Goal: Task Accomplishment & Management: Complete application form

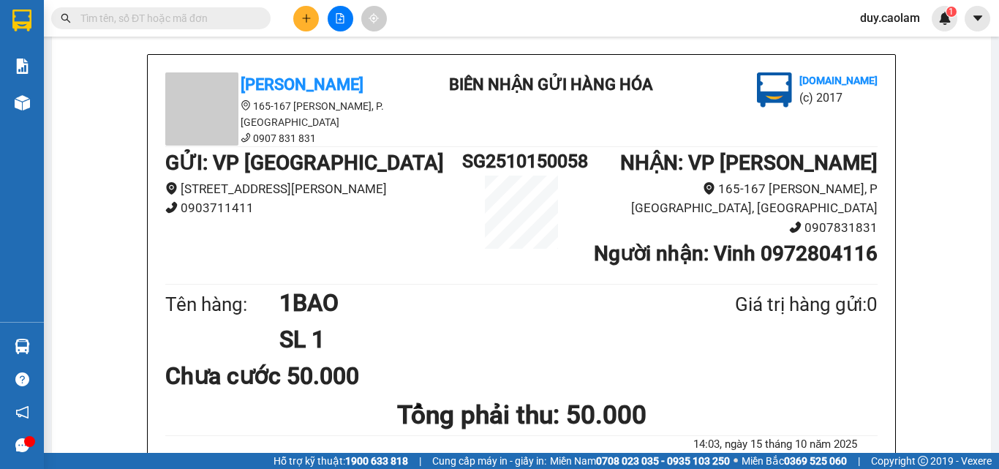
click at [110, 18] on input "text" at bounding box center [166, 18] width 173 height 16
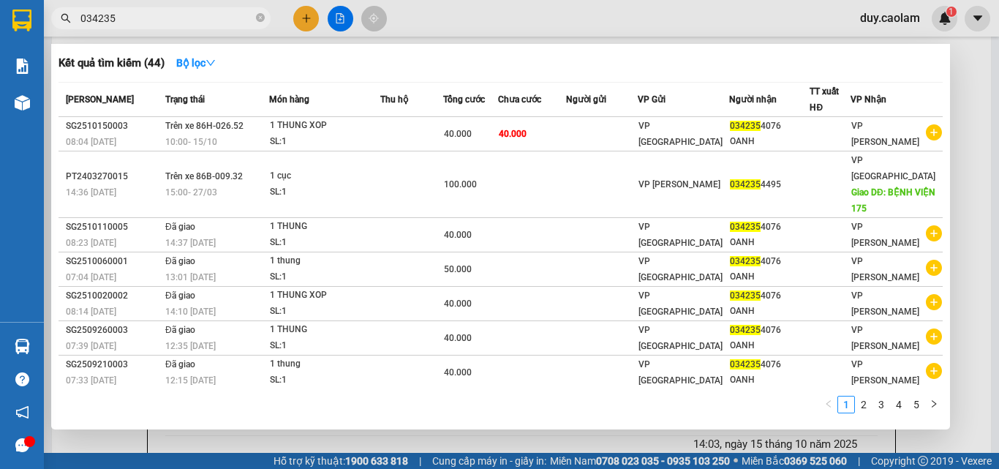
type input "034235"
click at [300, 20] on div at bounding box center [499, 234] width 999 height 469
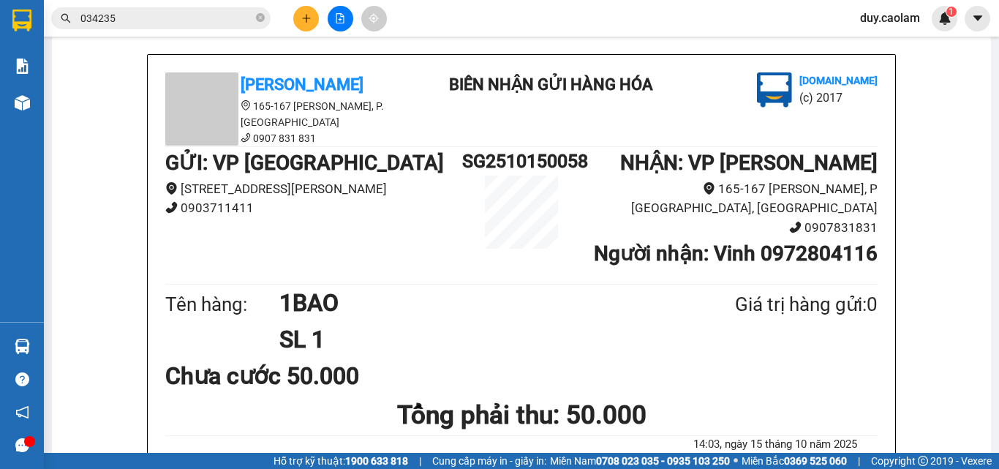
click at [258, 16] on icon "close-circle" at bounding box center [260, 17] width 9 height 9
click at [303, 15] on icon "plus" at bounding box center [306, 18] width 10 height 10
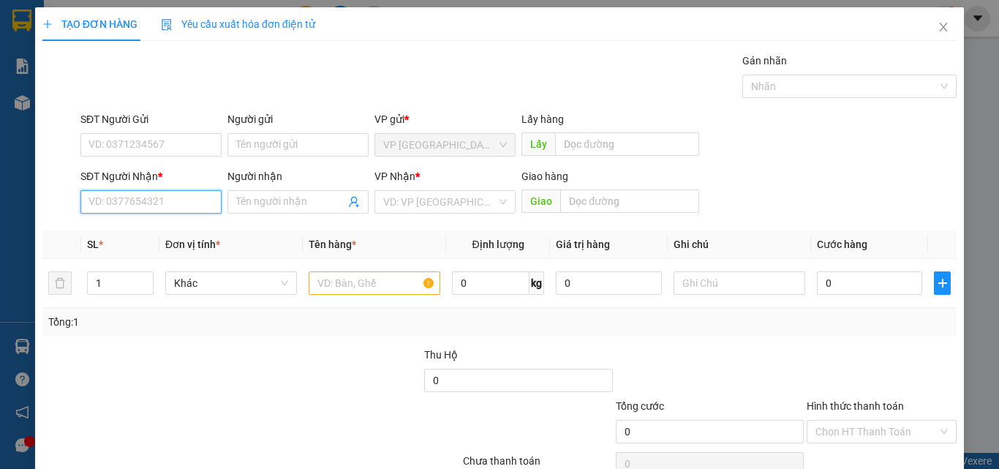
click at [141, 205] on input "SĐT Người Nhận *" at bounding box center [150, 201] width 141 height 23
click at [153, 205] on input "028" at bounding box center [150, 201] width 141 height 23
click at [96, 203] on input "028" at bounding box center [150, 201] width 141 height 23
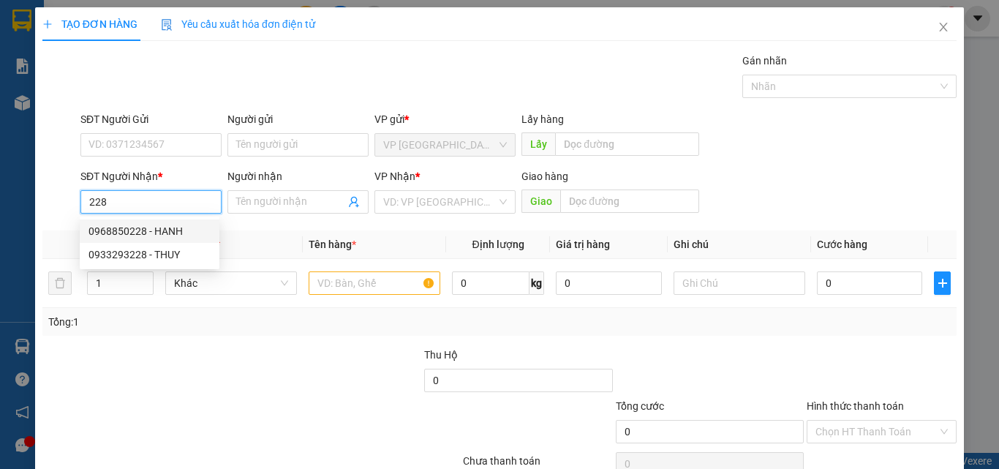
click at [157, 224] on div "0968850228 - HANH" at bounding box center [149, 231] width 122 height 16
type input "0968850228"
type input "HANH"
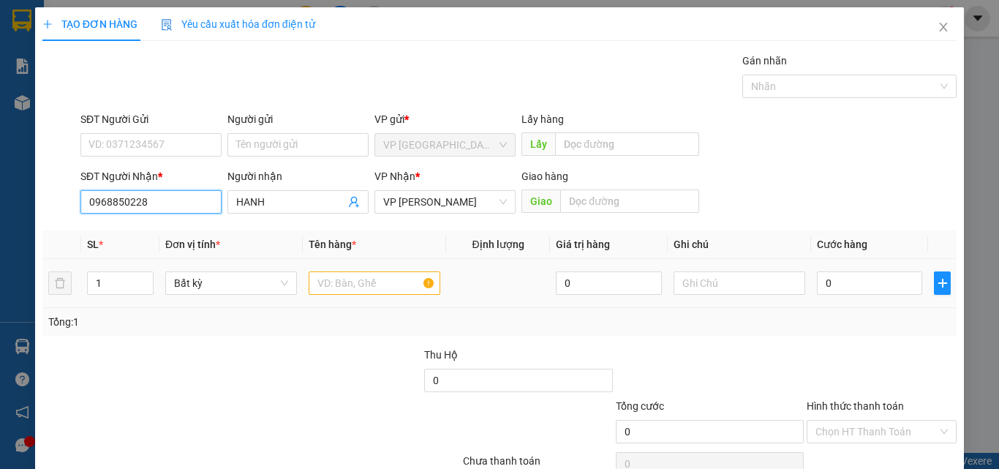
type input "0968850228"
click at [351, 292] on input "text" at bounding box center [375, 282] width 132 height 23
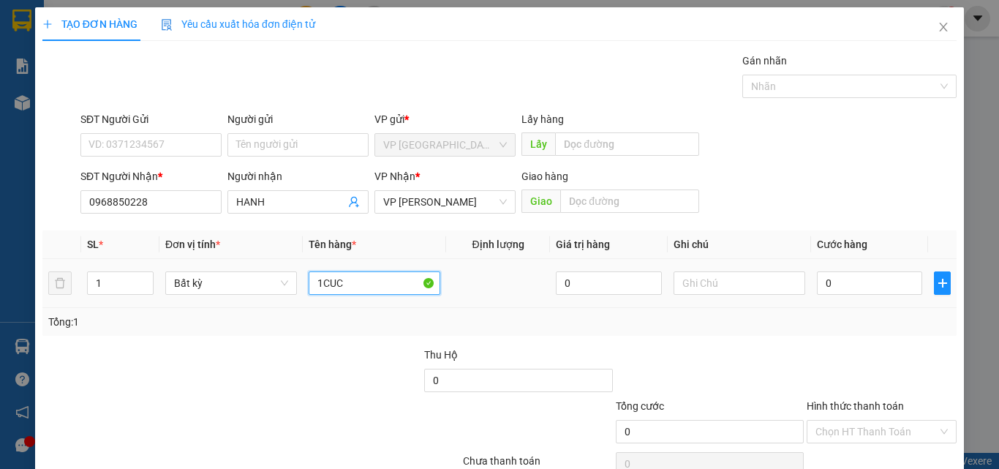
type input "1CUC"
drag, startPoint x: 814, startPoint y: 297, endPoint x: 828, endPoint y: 279, distance: 23.4
click at [817, 296] on div "0" at bounding box center [869, 282] width 105 height 29
click at [830, 279] on input "0" at bounding box center [869, 282] width 105 height 23
type input "6"
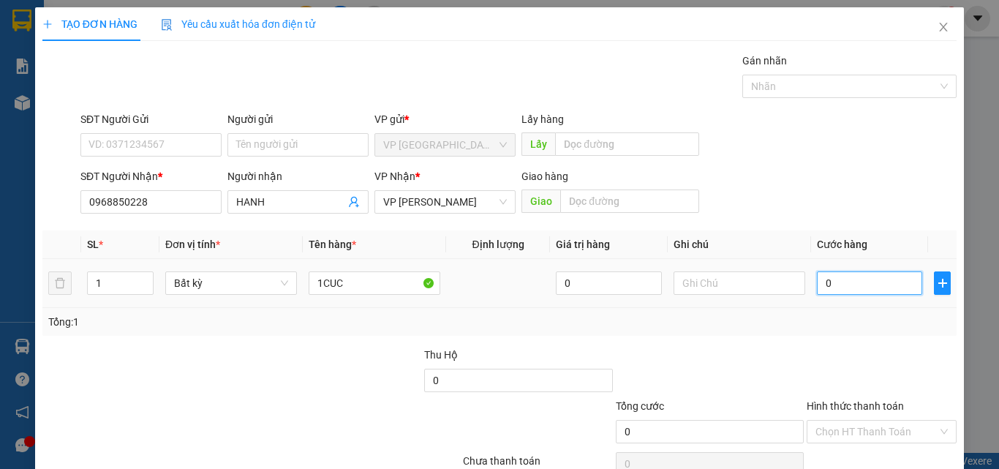
type input "6"
type input "60"
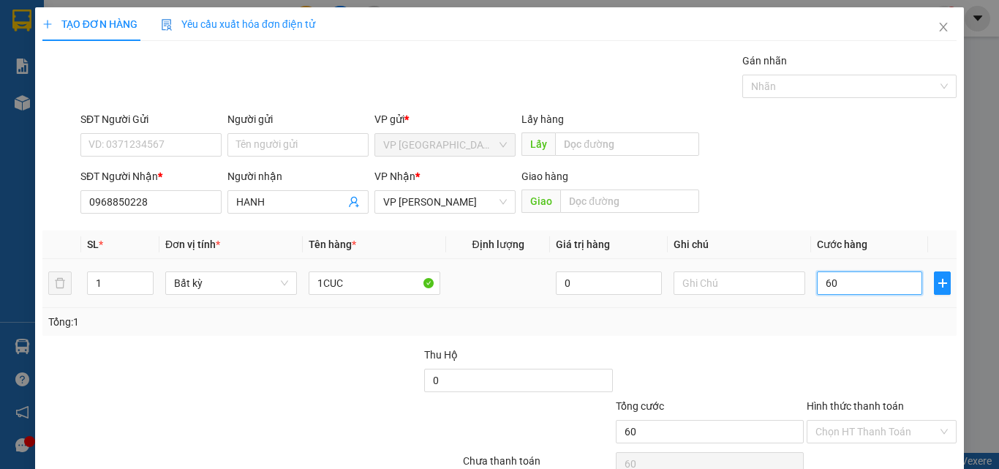
type input "600"
type input "6.000"
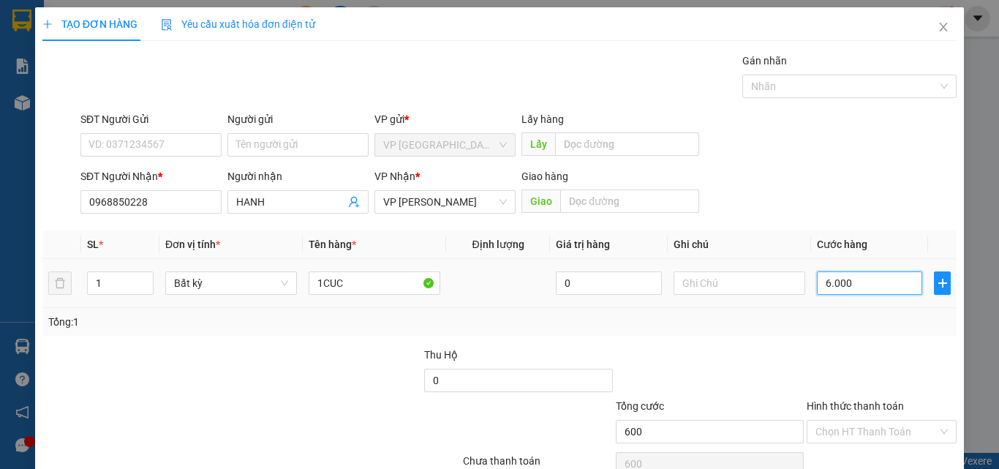
type input "6.000"
type input "60.000"
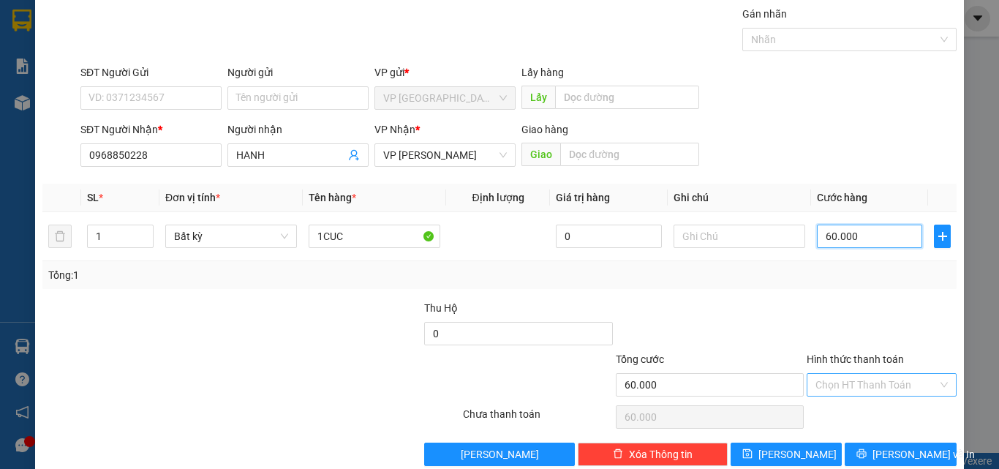
scroll to position [72, 0]
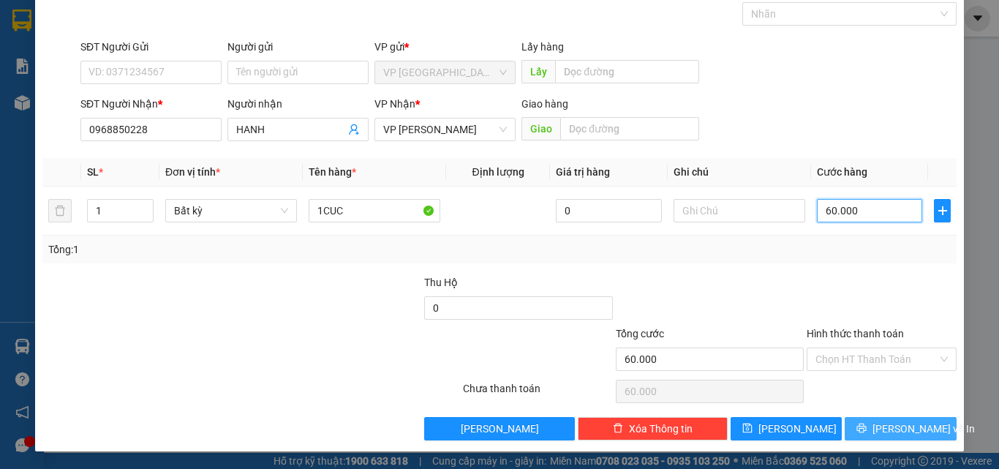
type input "60.000"
click at [859, 416] on div "Transit Pickup Surcharge Ids Transit Deliver Surcharge Ids Transit Deliver Surc…" at bounding box center [499, 210] width 914 height 460
click at [858, 418] on button "[PERSON_NAME] và In" at bounding box center [900, 428] width 112 height 23
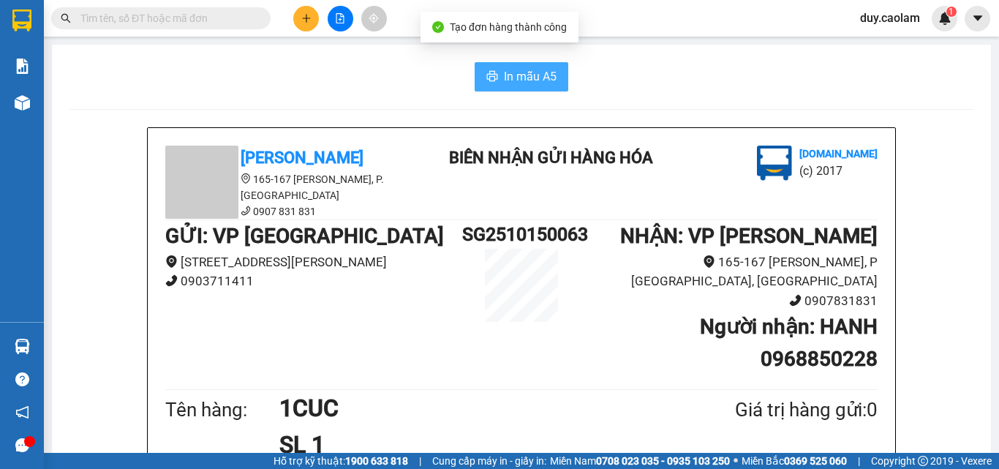
click at [525, 87] on button "In mẫu A5" at bounding box center [521, 76] width 94 height 29
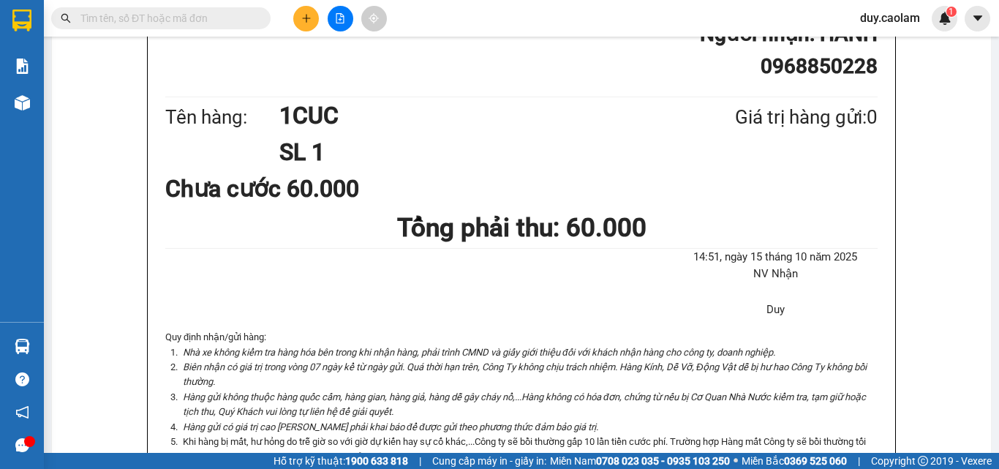
click at [755, 434] on li "Khi hàng bị mất, hư hỏng do trễ giờ so với giờ dự kiến hay sự cố khác,...Công t…" at bounding box center [528, 449] width 697 height 30
